Goal: Task Accomplishment & Management: Manage account settings

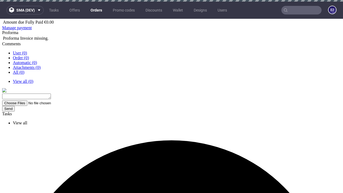
scroll to position [282, 0]
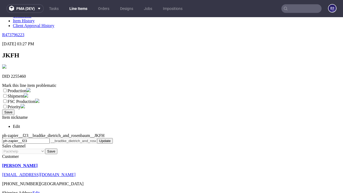
scroll to position [94, 0]
select select "dtp_ca_needed"
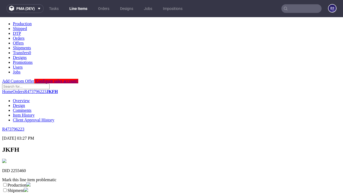
scroll to position [0, 0]
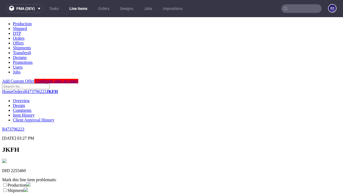
checkbox input "true"
